Goal: Navigation & Orientation: Find specific page/section

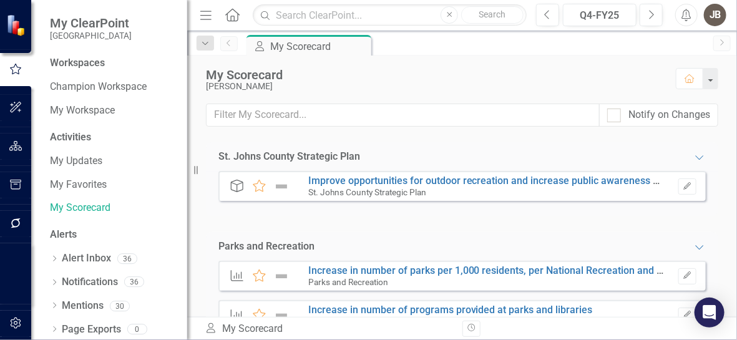
click at [88, 59] on div "Workspaces" at bounding box center [77, 63] width 55 height 14
click at [82, 107] on link "My Workspace" at bounding box center [112, 111] width 125 height 14
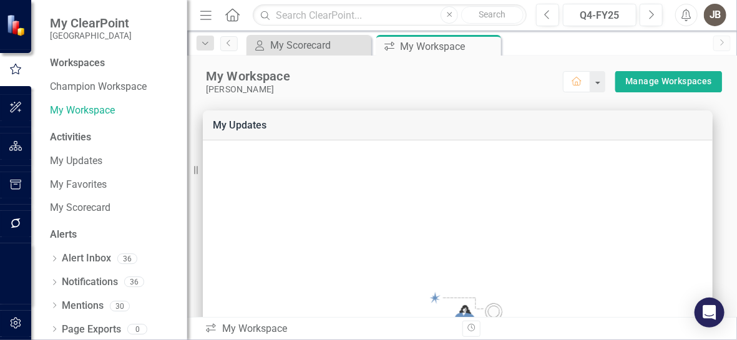
click at [76, 63] on div "Workspaces" at bounding box center [77, 63] width 55 height 14
click at [105, 16] on span "My ClearPoint" at bounding box center [91, 23] width 82 height 15
click at [66, 137] on div "Activities" at bounding box center [112, 137] width 125 height 14
click at [82, 23] on span "My ClearPoint" at bounding box center [91, 23] width 82 height 15
click at [15, 105] on icon "button" at bounding box center [15, 107] width 11 height 11
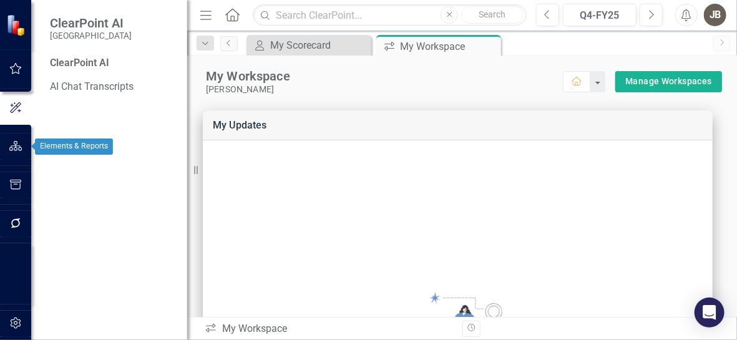
click at [17, 132] on div at bounding box center [15, 130] width 31 height 6
click at [18, 147] on icon "button" at bounding box center [15, 146] width 13 height 10
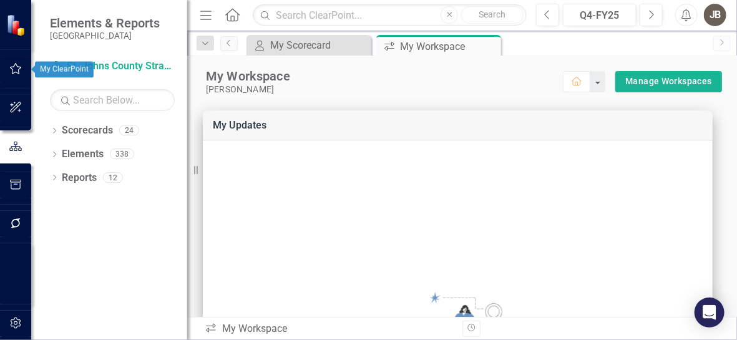
click at [18, 67] on icon "button" at bounding box center [15, 69] width 13 height 10
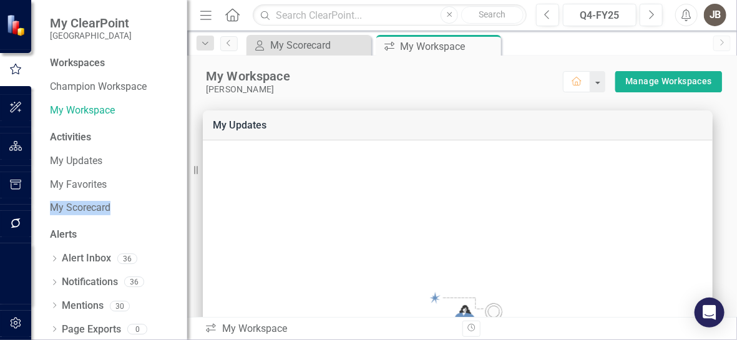
drag, startPoint x: 175, startPoint y: 187, endPoint x: 183, endPoint y: 214, distance: 28.6
click at [183, 214] on div "Workspaces Champion Workspace My Workspace Activities My Updates My Favorites M…" at bounding box center [109, 198] width 156 height 284
click at [14, 21] on img at bounding box center [17, 25] width 22 height 22
click at [229, 19] on icon "Home" at bounding box center [232, 14] width 16 height 13
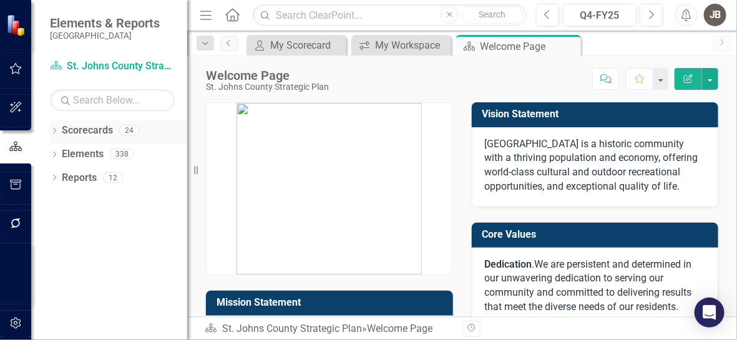
click at [59, 130] on div "Dropdown Scorecards 24" at bounding box center [118, 132] width 137 height 24
click at [55, 129] on icon at bounding box center [54, 131] width 3 height 6
click at [62, 155] on icon "Dropdown" at bounding box center [60, 153] width 9 height 7
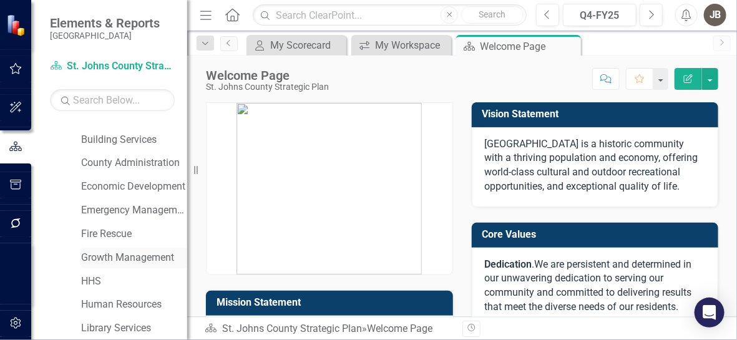
scroll to position [250, 0]
click at [96, 260] on link "Parks and Recreation" at bounding box center [134, 259] width 106 height 14
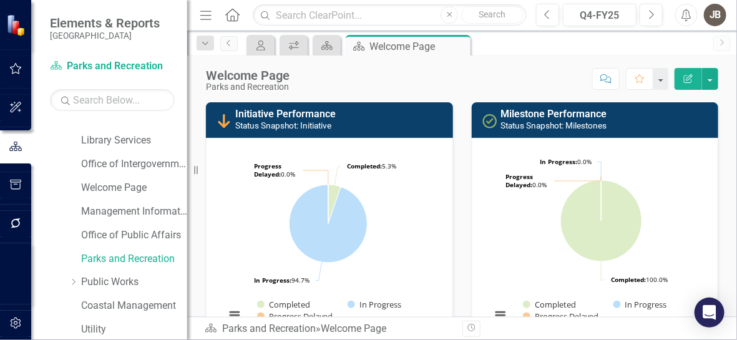
click at [718, 14] on div "JB" at bounding box center [715, 15] width 22 height 22
